Goal: Information Seeking & Learning: Find specific fact

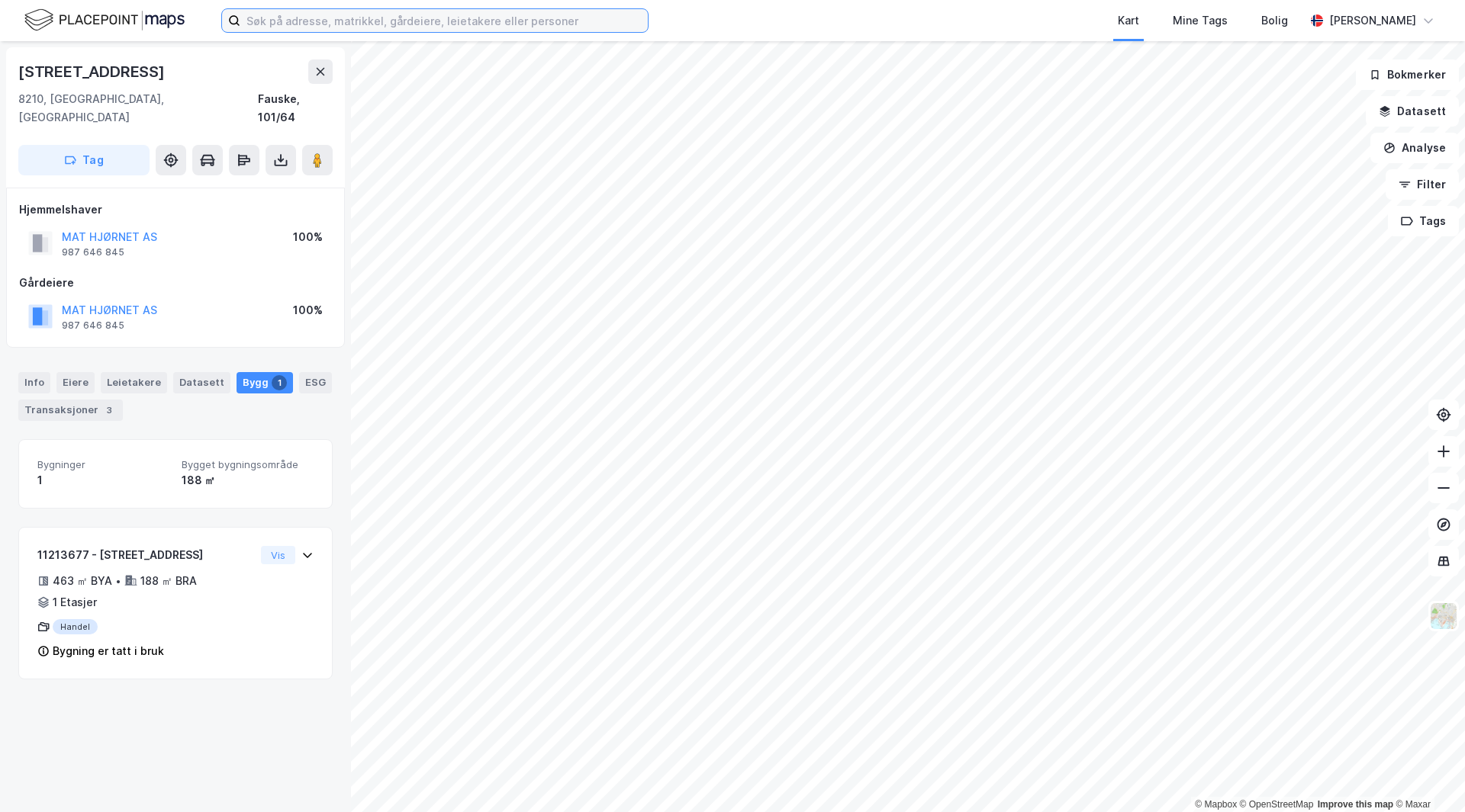
click at [322, 19] on input at bounding box center [444, 20] width 408 height 23
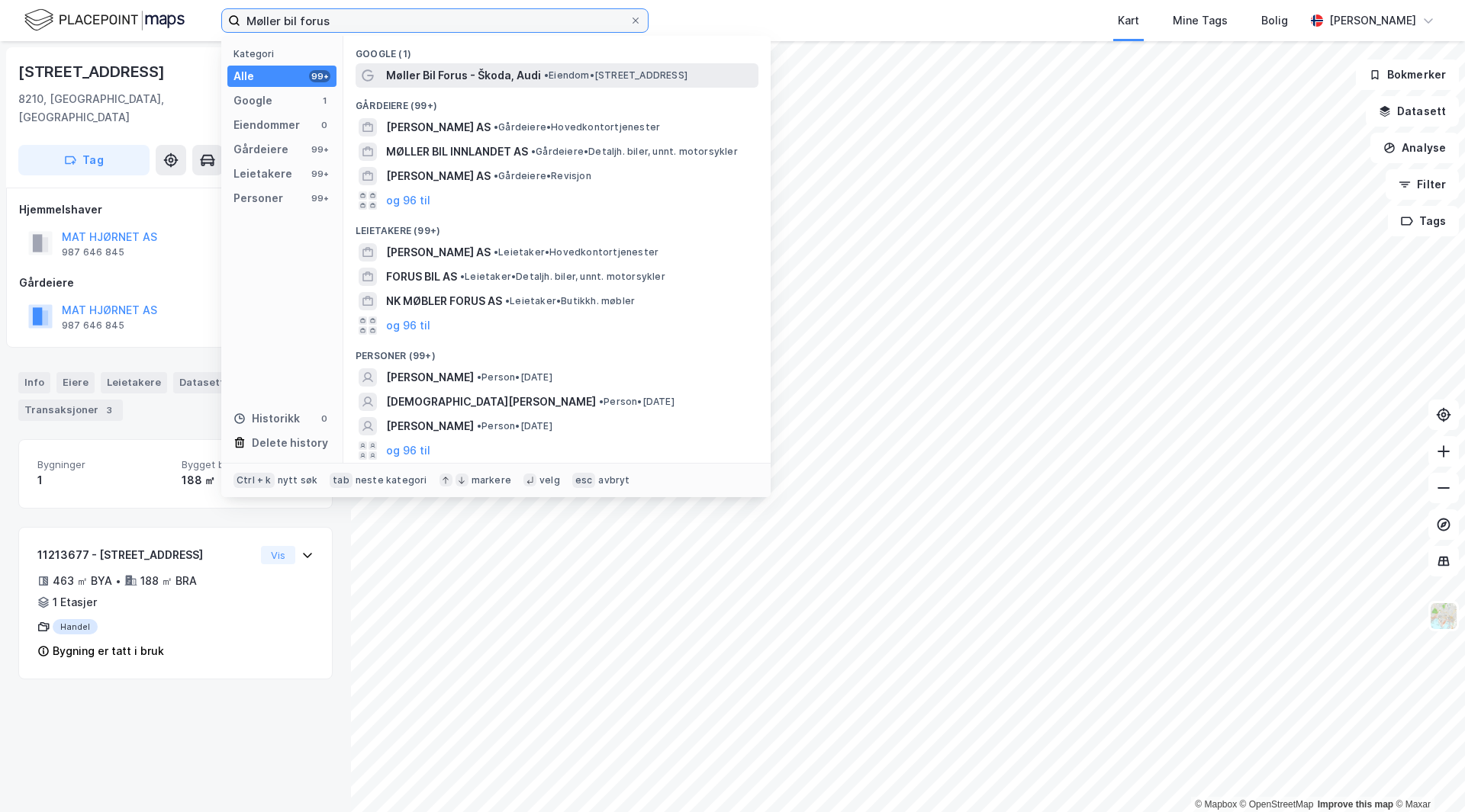
type input "Møller bil forus"
click at [551, 71] on span "• Eiendom • [STREET_ADDRESS]" at bounding box center [616, 75] width 144 height 12
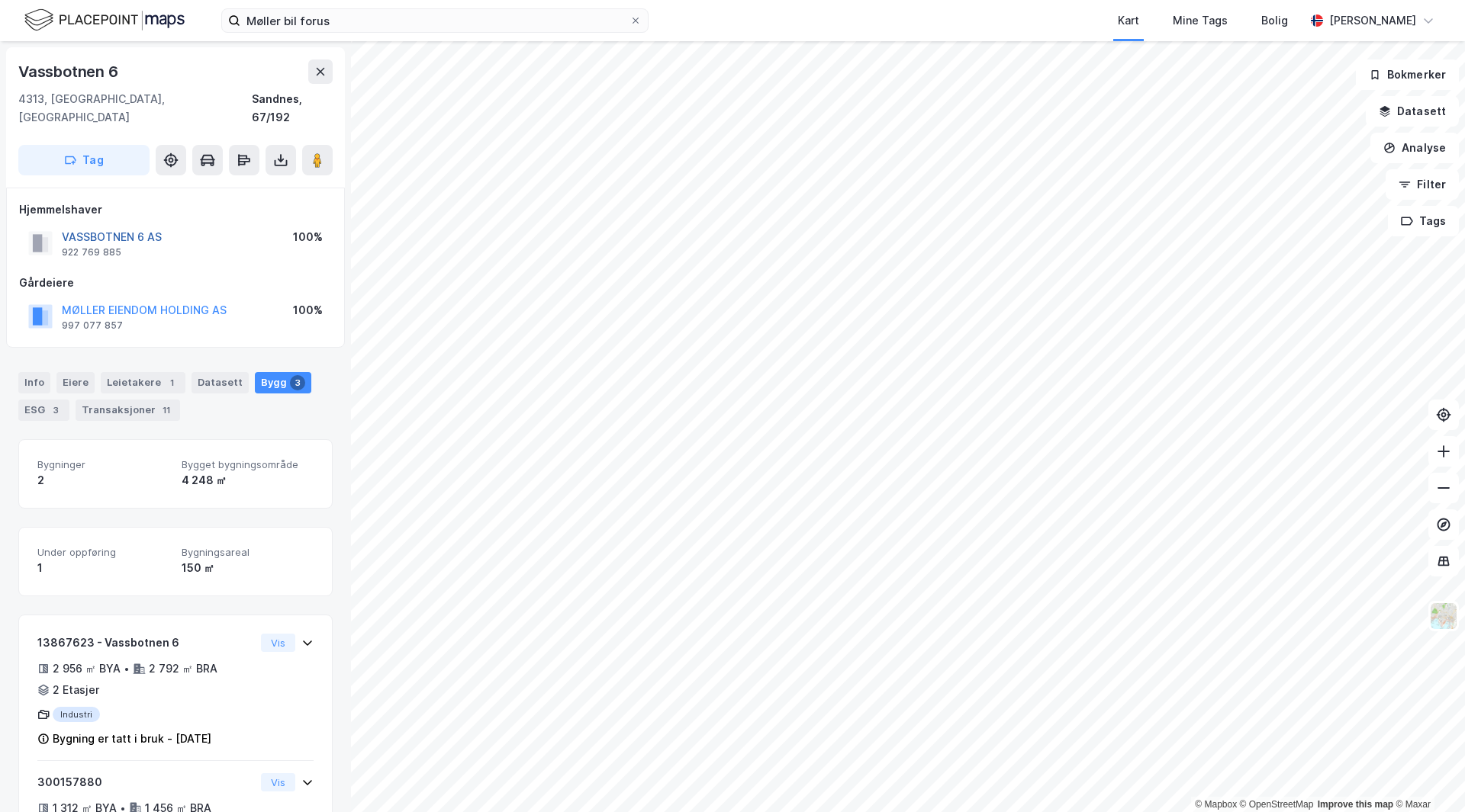
click at [0, 0] on button "VASSBOTNEN 6 AS" at bounding box center [0, 0] width 0 height 0
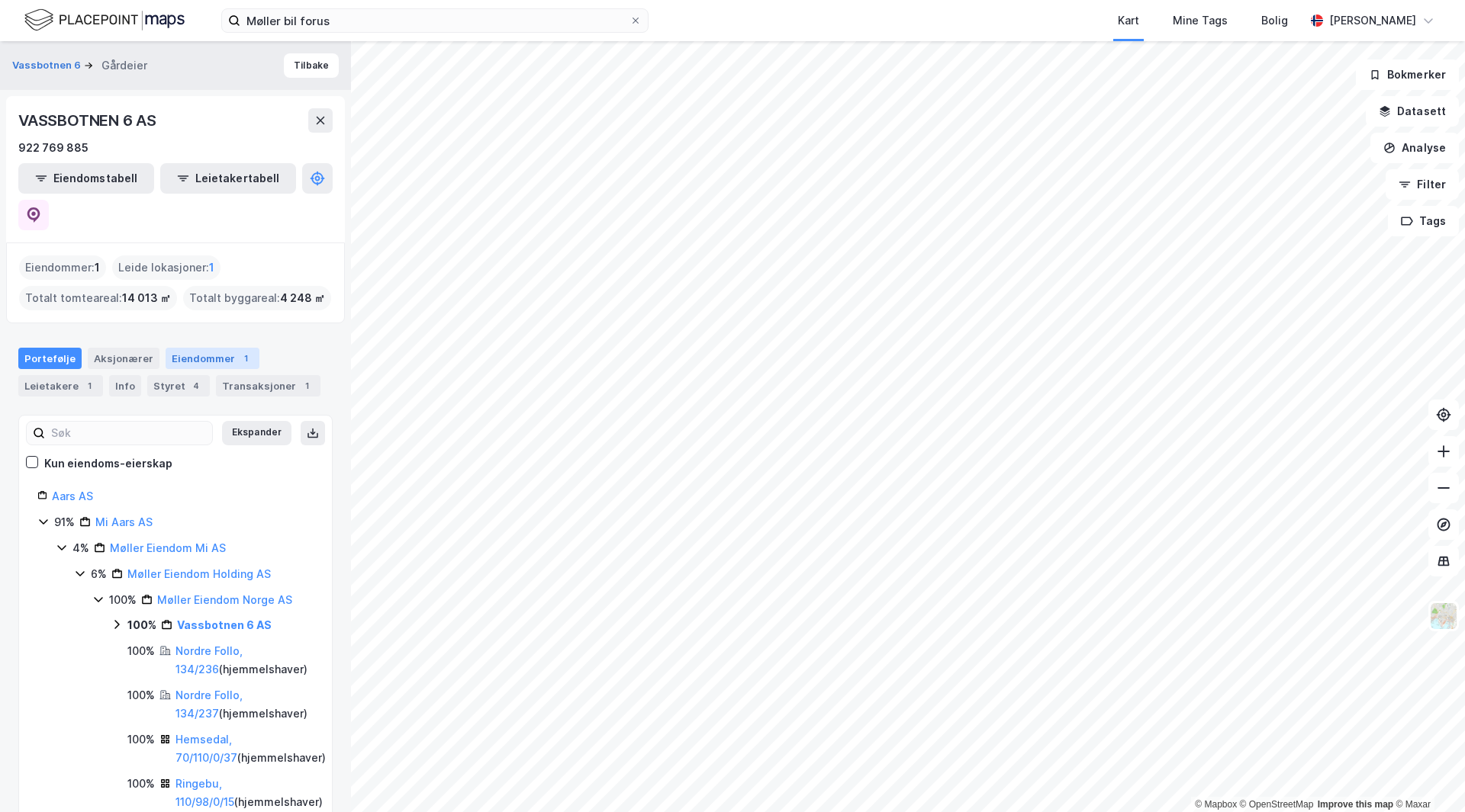
click at [203, 348] on div "Eiendommer 1" at bounding box center [212, 358] width 94 height 21
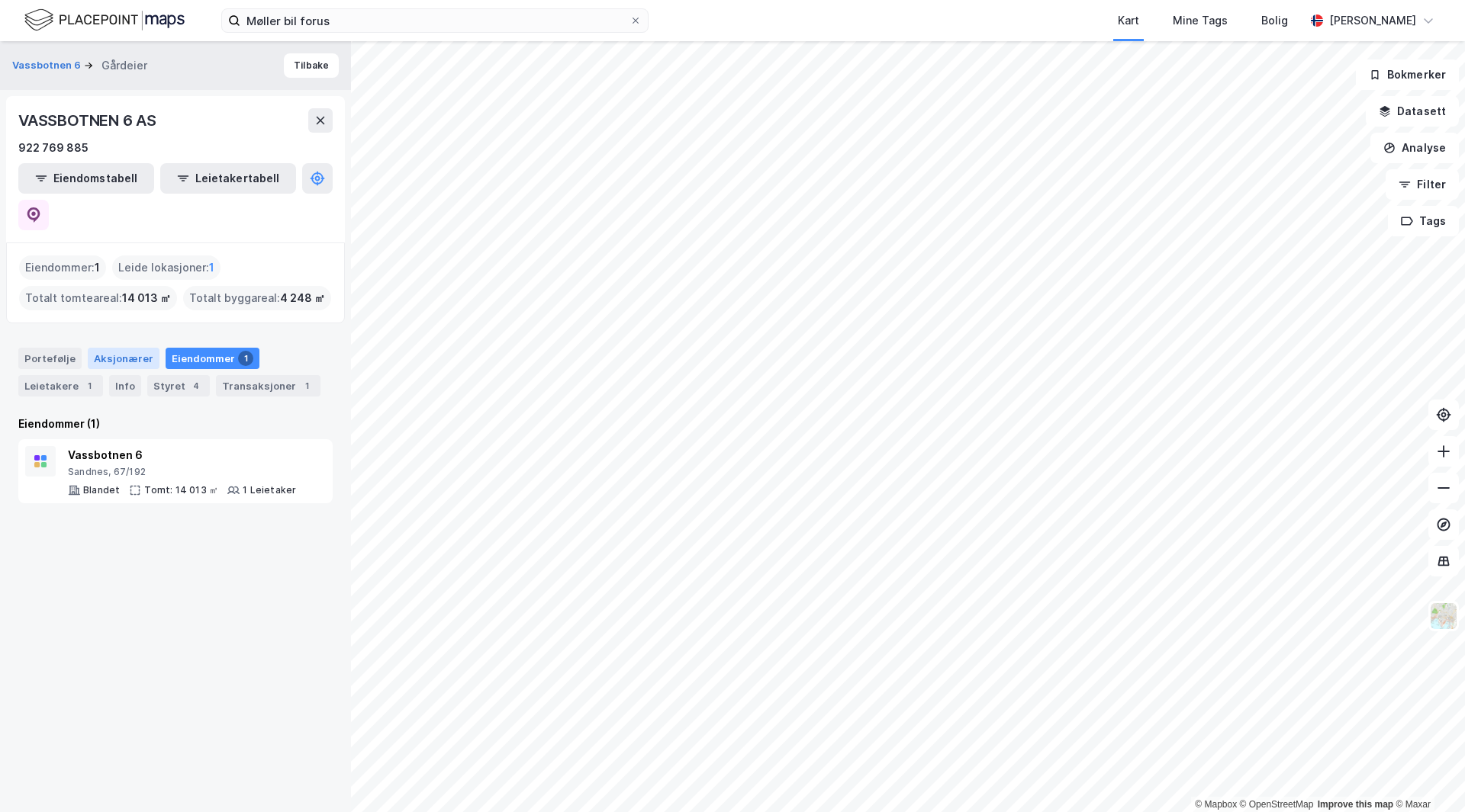
click at [139, 348] on div "Aksjonærer" at bounding box center [123, 358] width 71 height 21
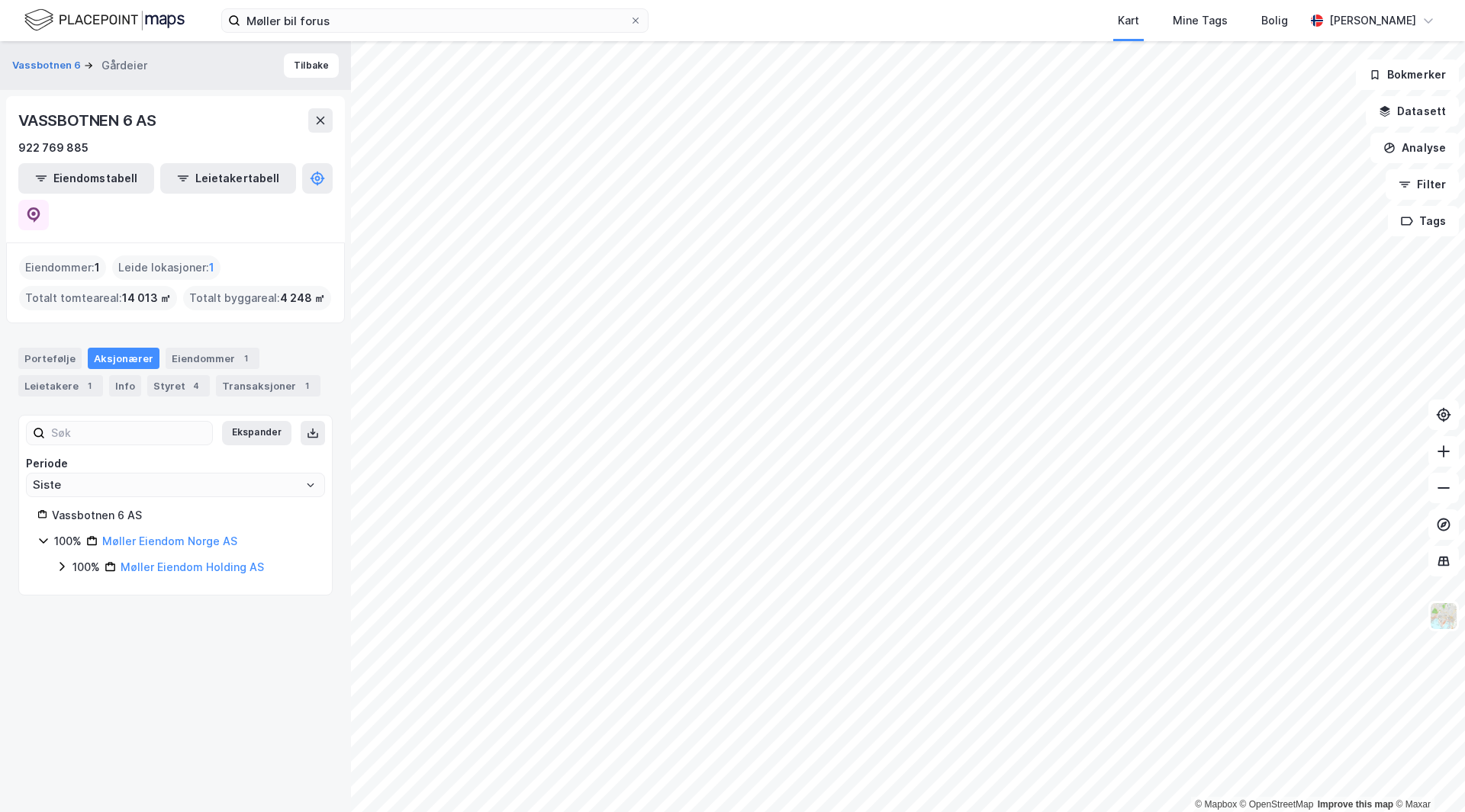
click at [58, 561] on icon at bounding box center [61, 566] width 12 height 12
click at [81, 612] on icon at bounding box center [80, 618] width 12 height 12
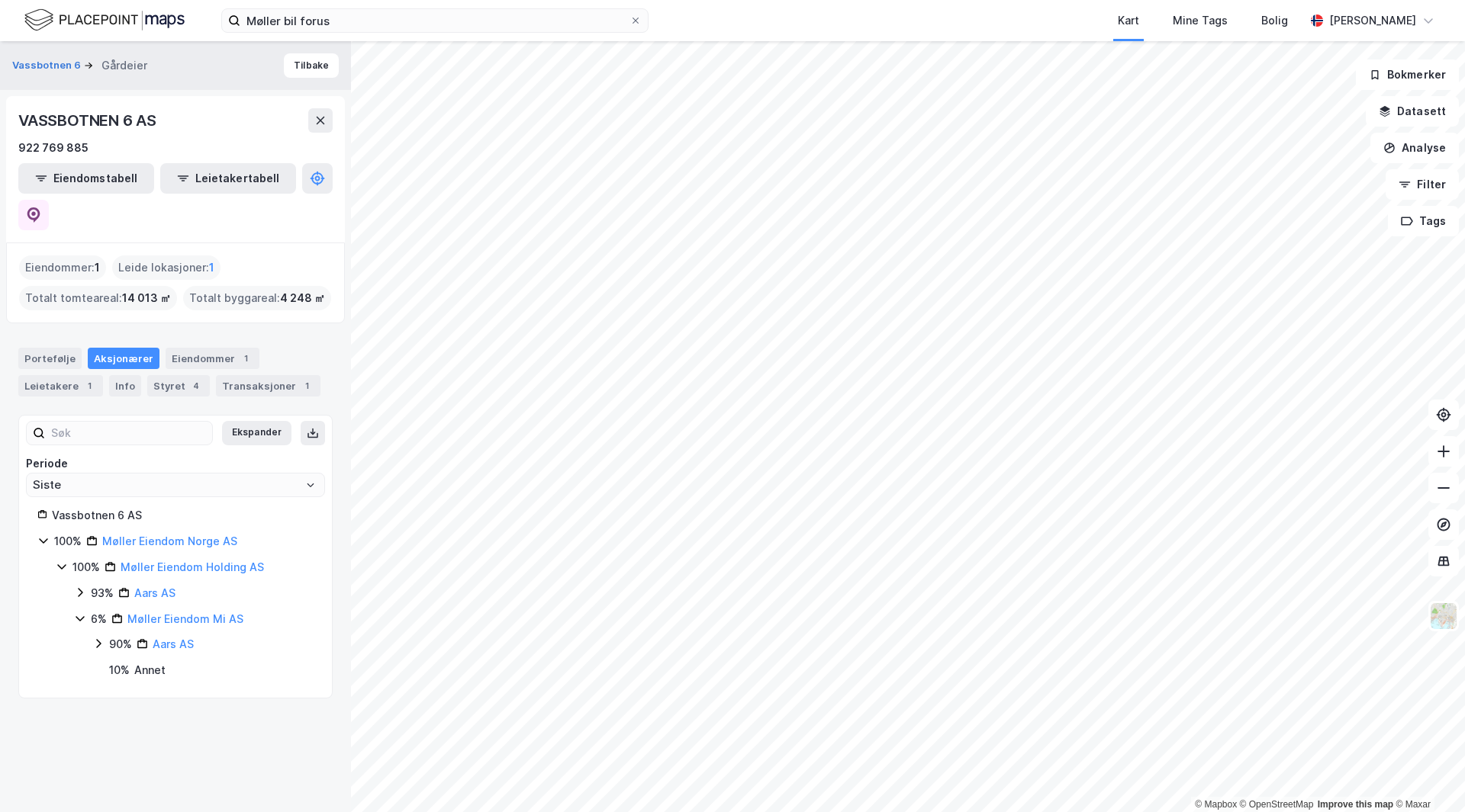
click at [97, 638] on icon at bounding box center [97, 643] width 12 height 12
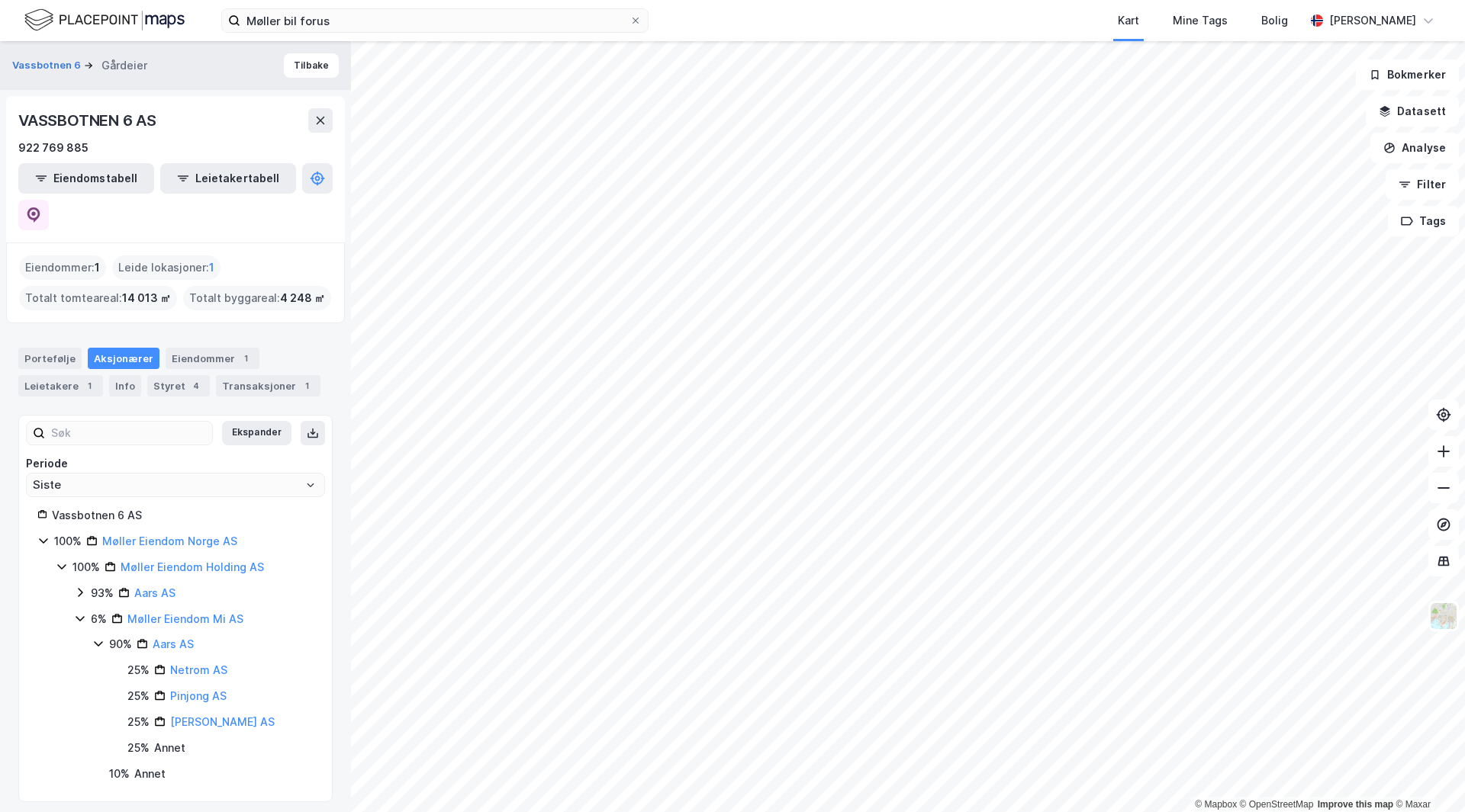
click at [97, 642] on icon at bounding box center [97, 645] width 8 height 6
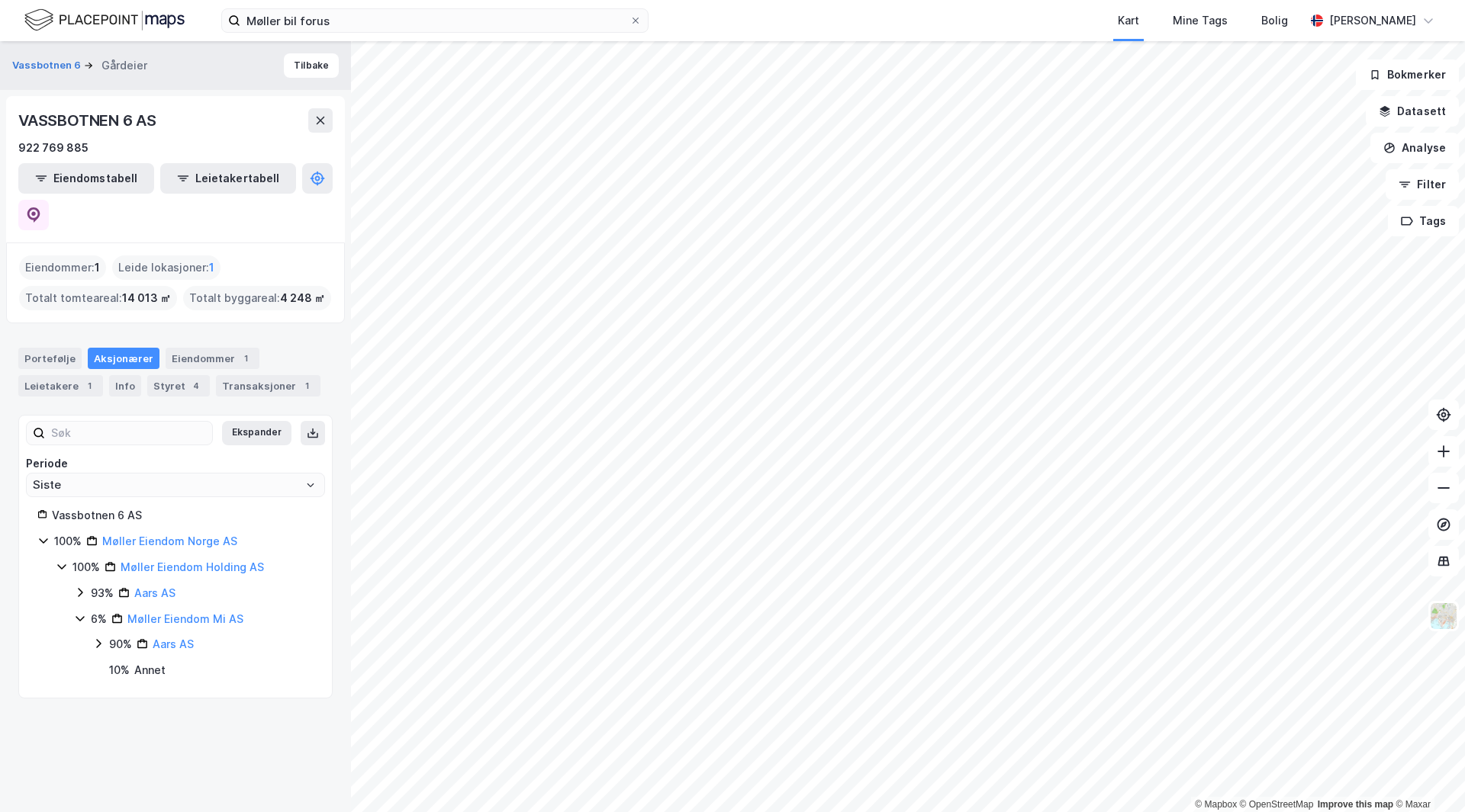
click at [86, 610] on div "6% Møller Eiendom Mi AS" at bounding box center [194, 619] width 240 height 19
click at [84, 612] on icon at bounding box center [80, 618] width 12 height 12
click at [44, 535] on icon at bounding box center [43, 540] width 12 height 12
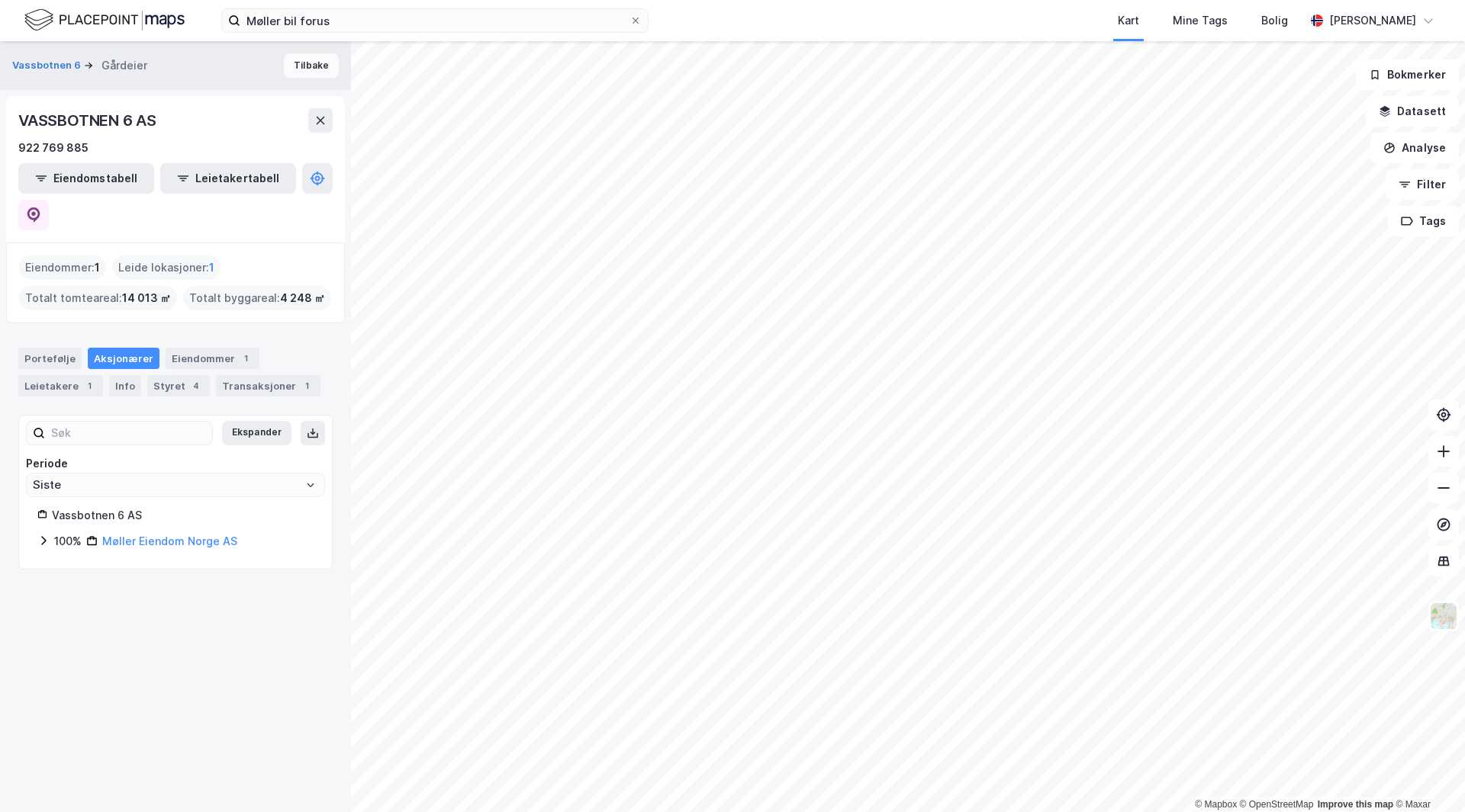
click at [306, 70] on button "Tilbake" at bounding box center [311, 66] width 55 height 24
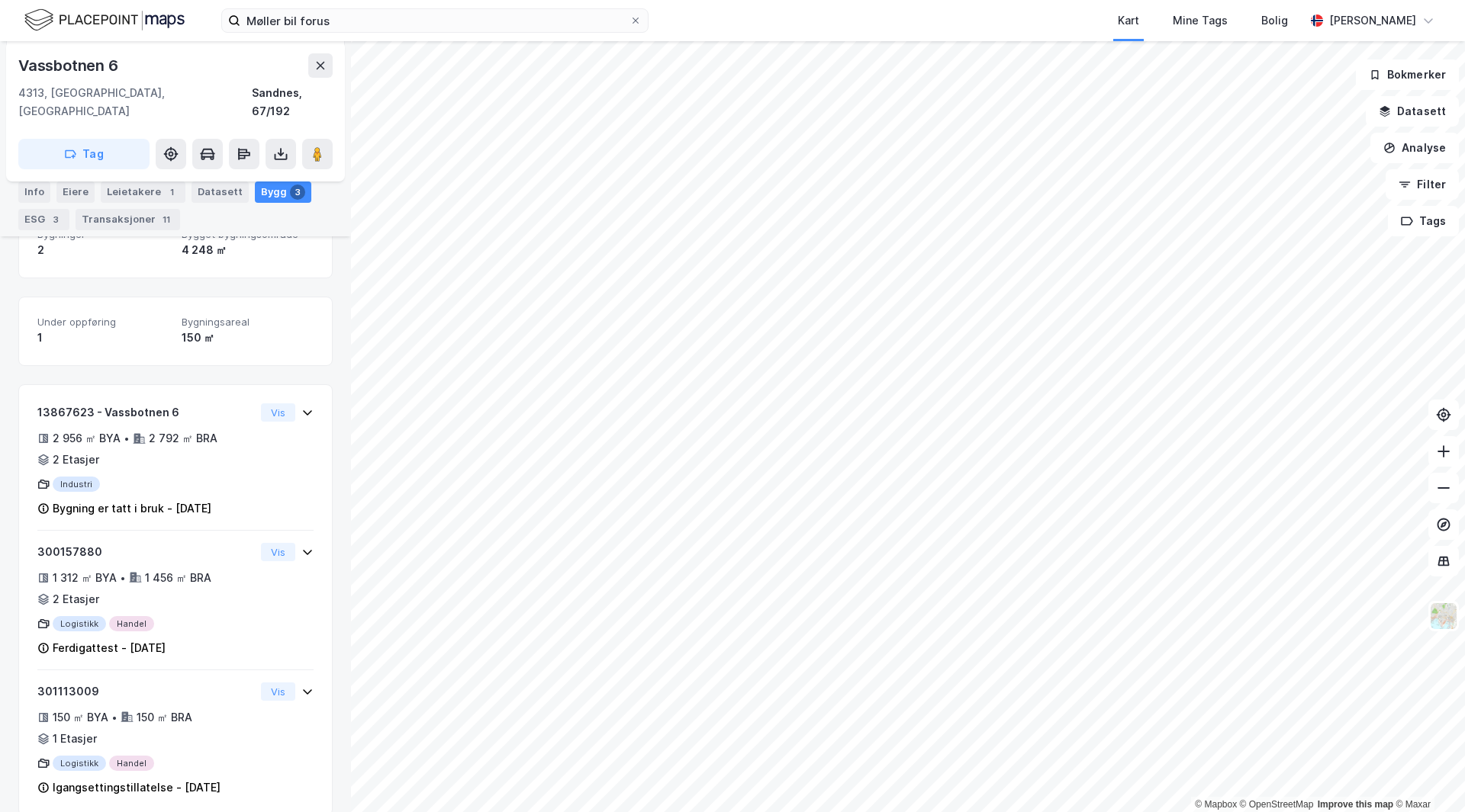
scroll to position [234, 0]
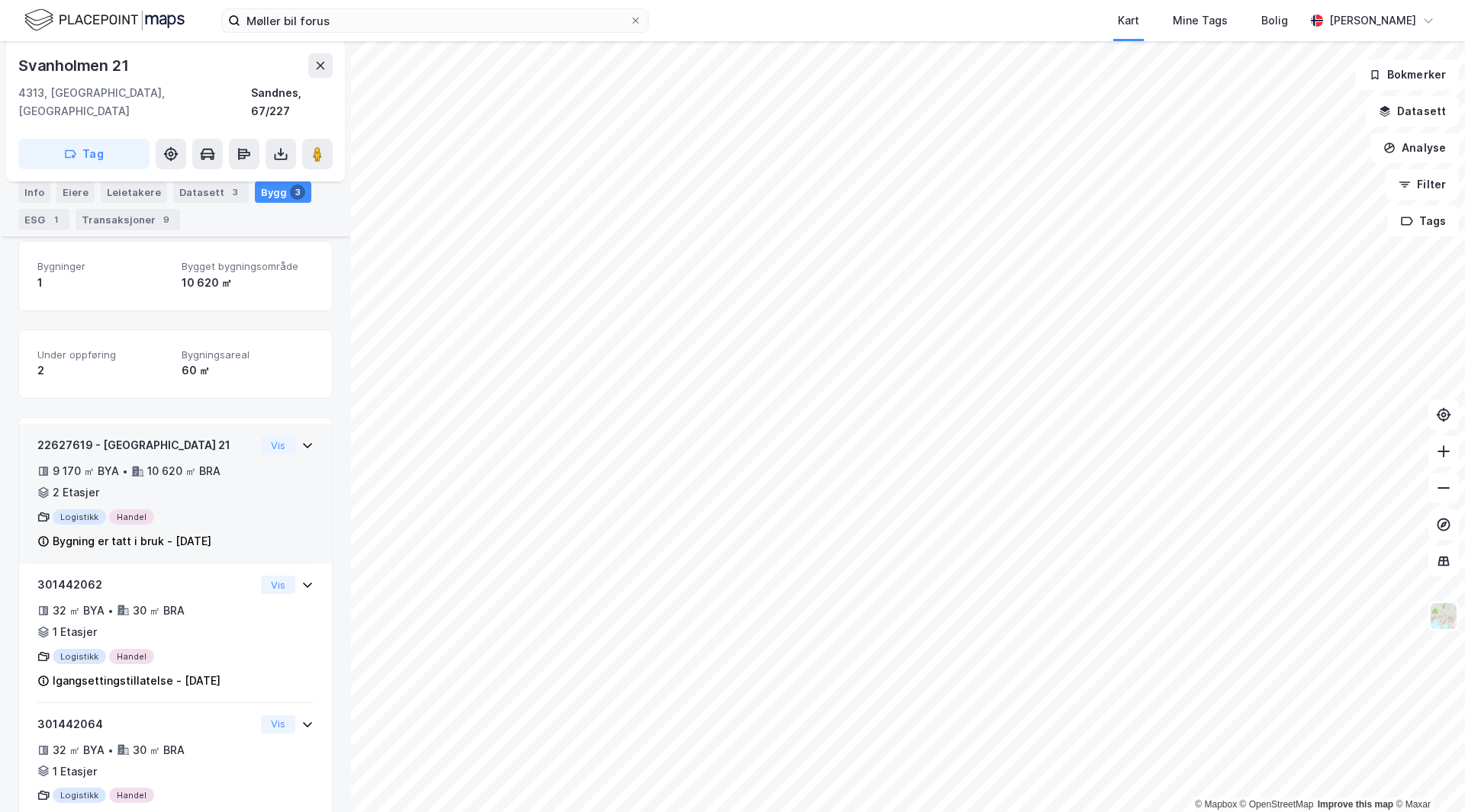
scroll to position [270, 0]
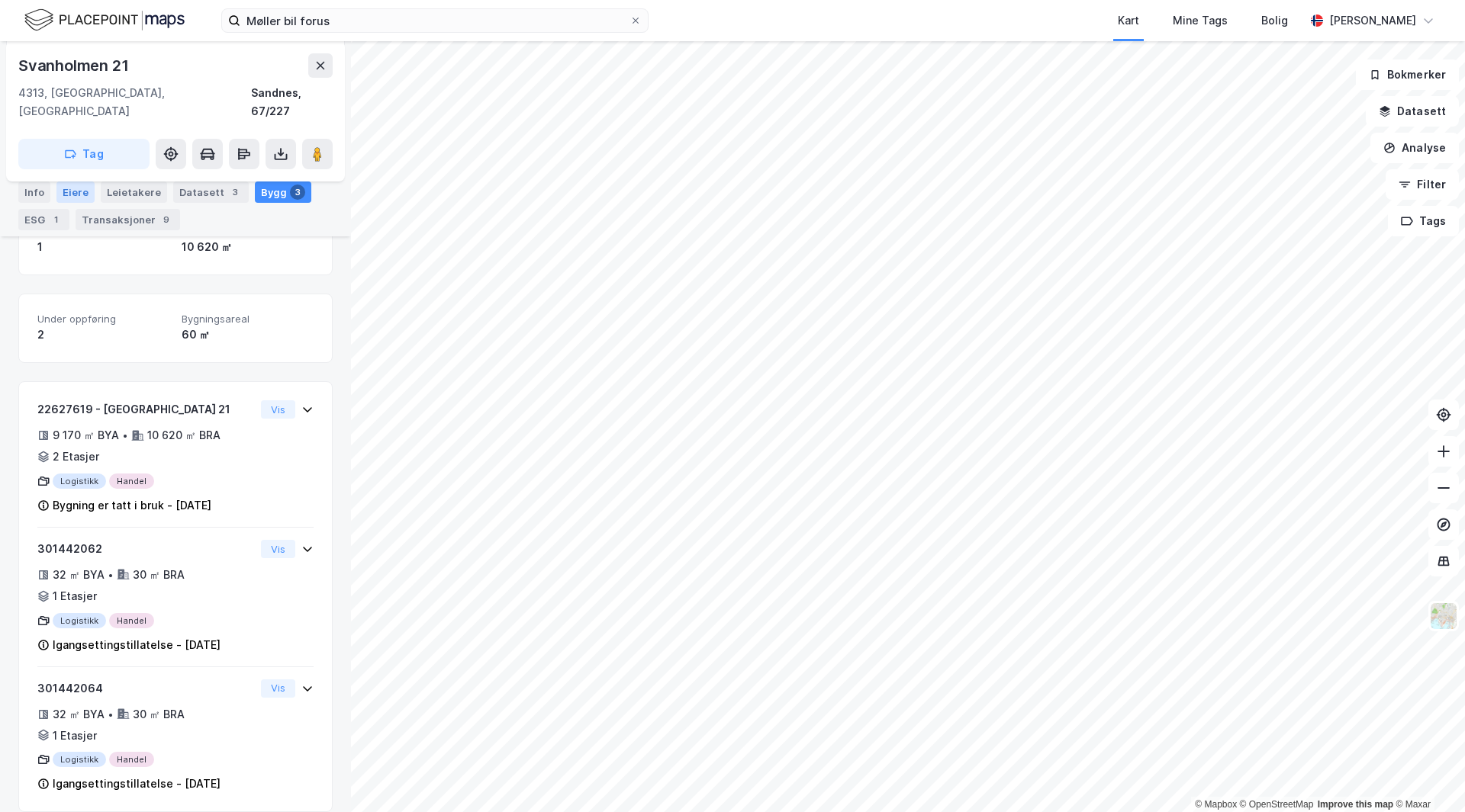
click at [80, 188] on div "Eiere" at bounding box center [75, 192] width 38 height 21
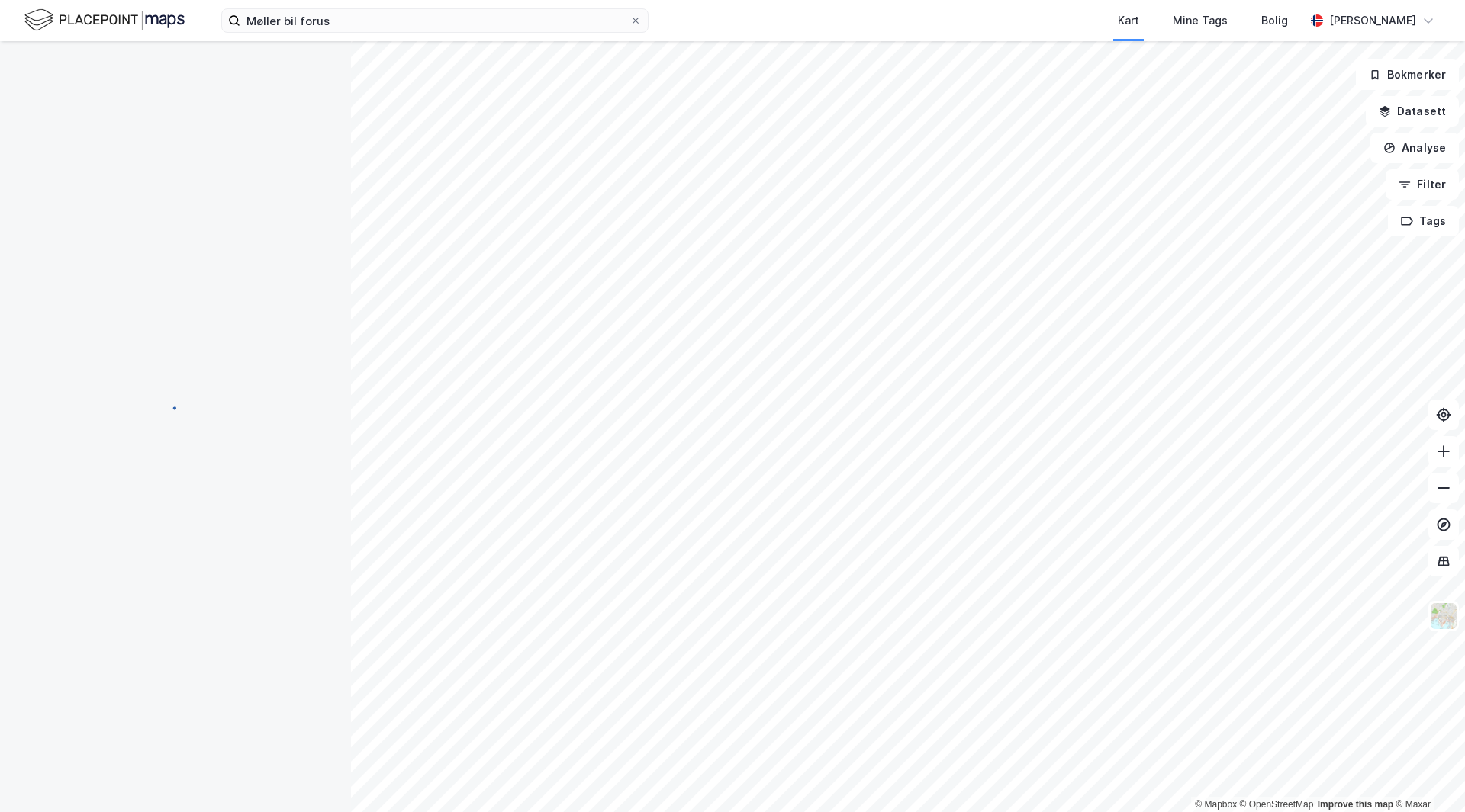
scroll to position [105, 0]
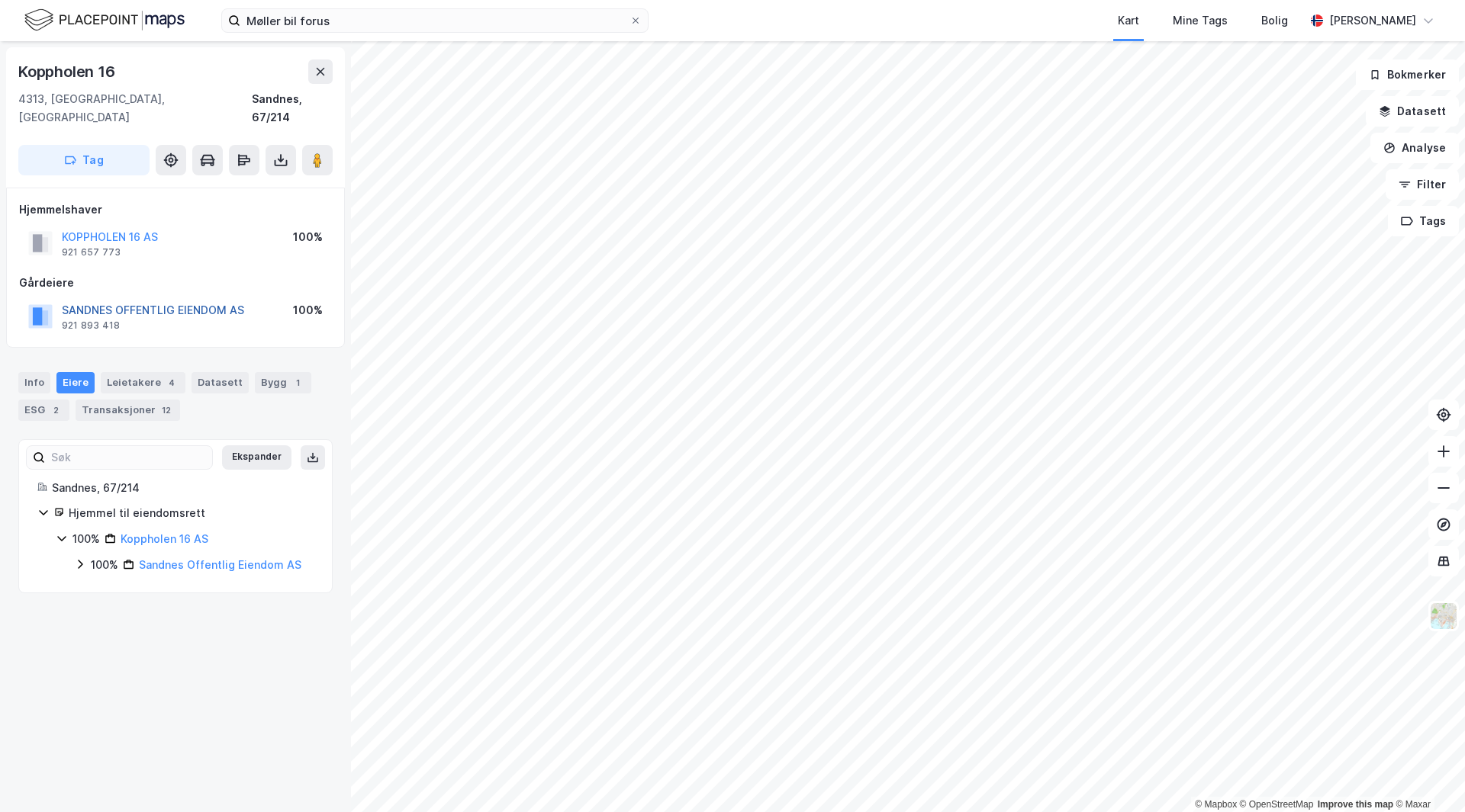
click at [0, 0] on button "SANDNES OFFENTLIG EIENDOM AS" at bounding box center [0, 0] width 0 height 0
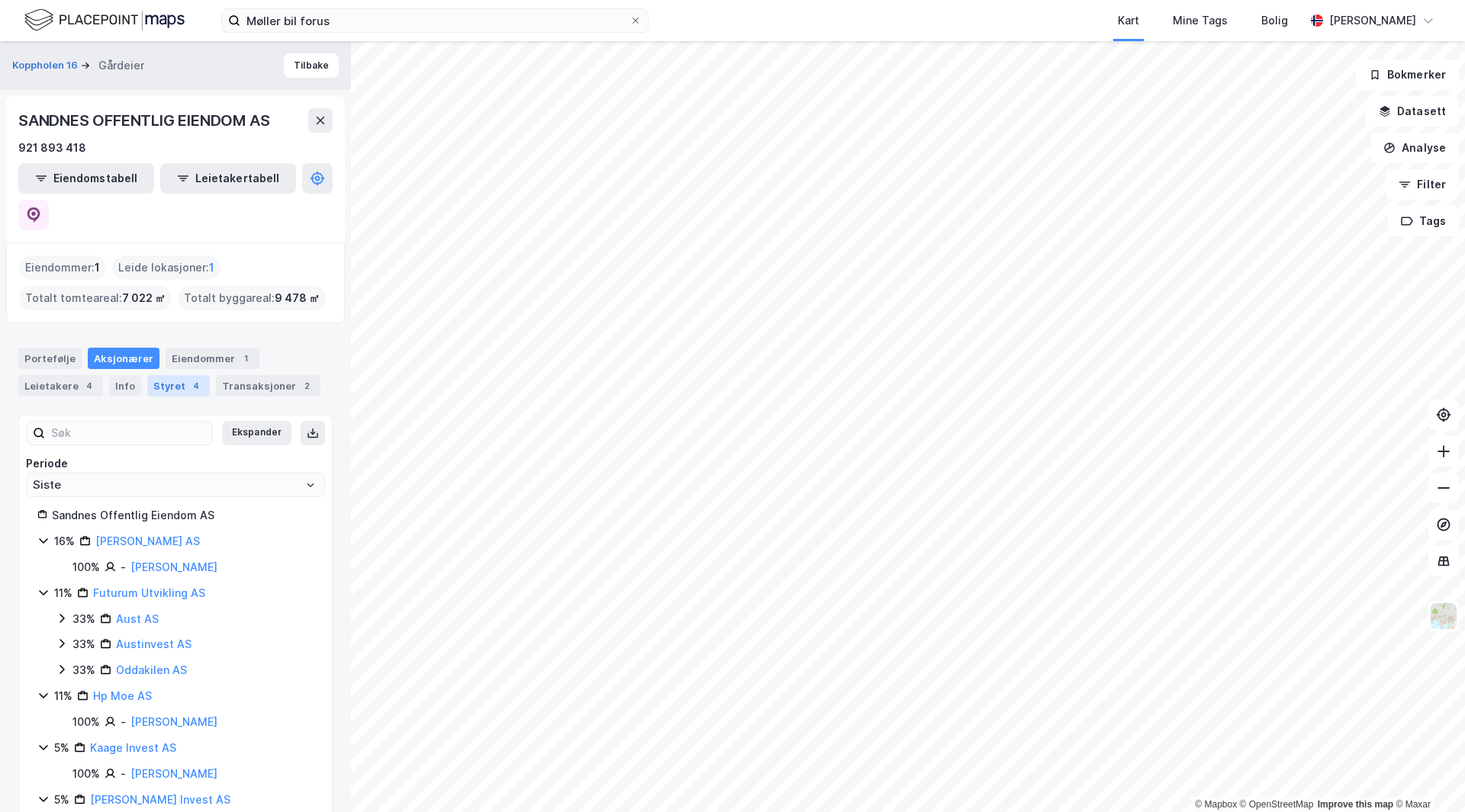
click at [163, 375] on div "Styret 4" at bounding box center [178, 385] width 62 height 21
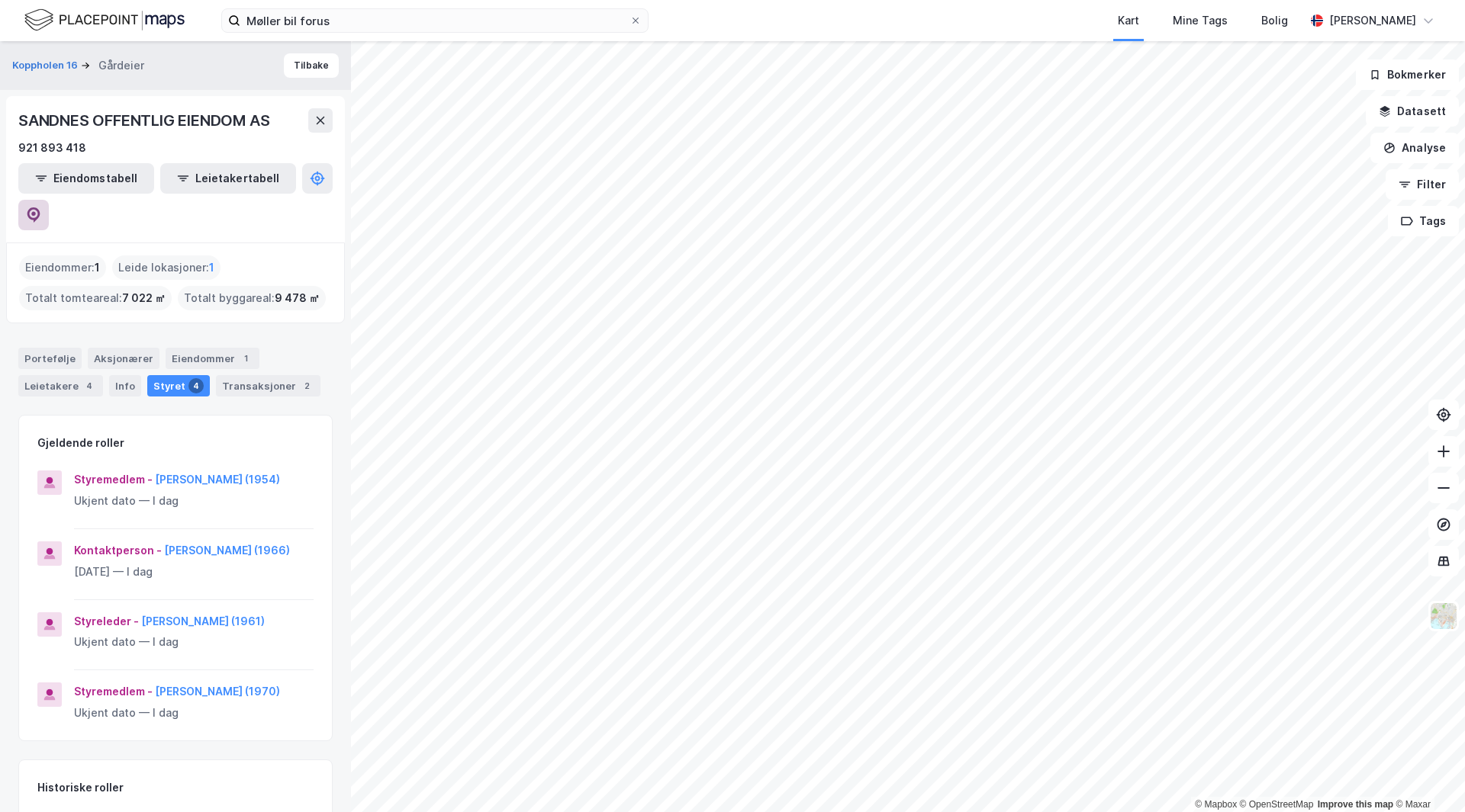
click at [49, 200] on button at bounding box center [33, 214] width 31 height 31
